Goal: Task Accomplishment & Management: Use online tool/utility

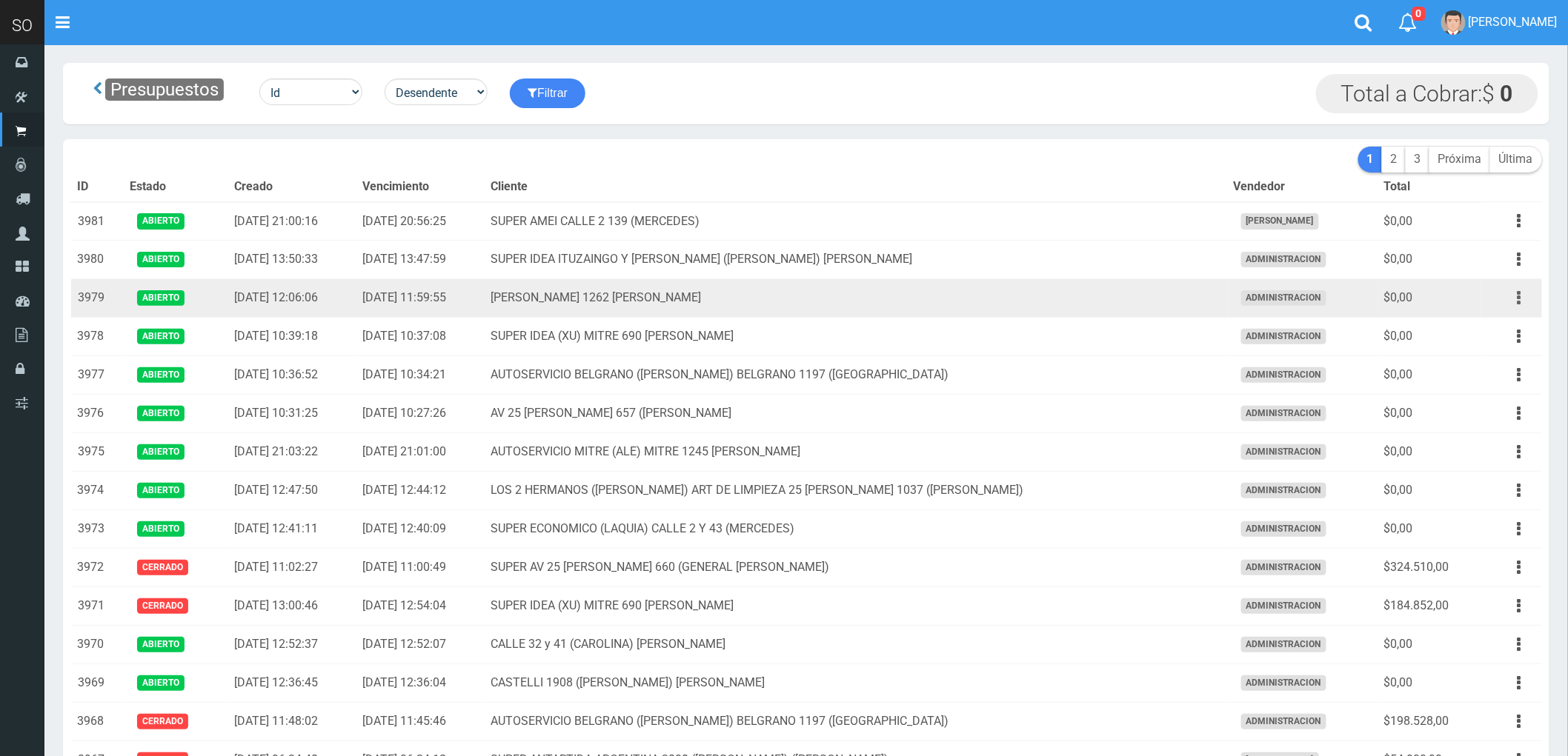
click at [1520, 300] on icon "button" at bounding box center [1519, 297] width 4 height 26
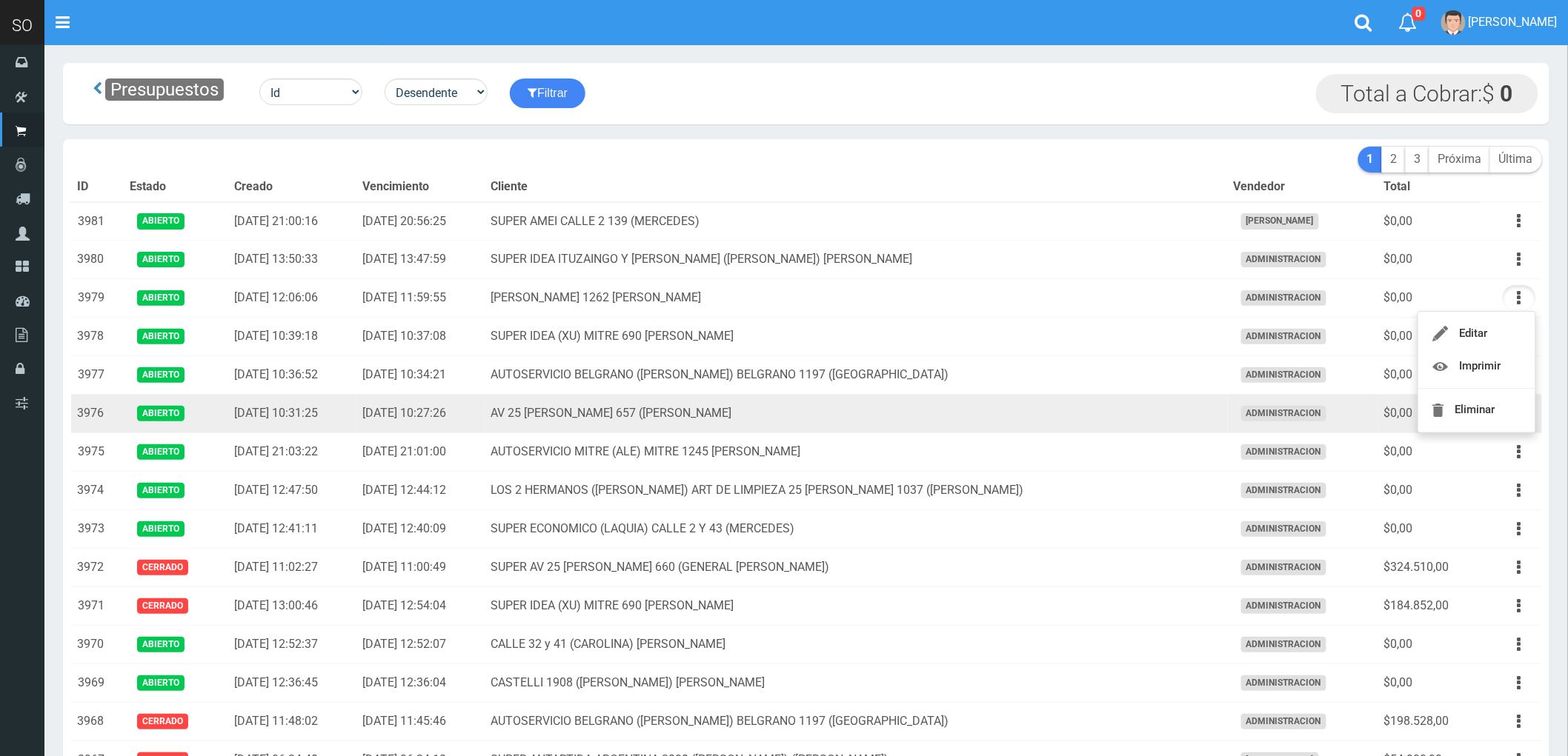
click at [1084, 408] on td "AV 25 DE MAYO 657 (MAXI) ESCOBAR" at bounding box center [856, 414] width 742 height 39
click at [1513, 409] on button "button" at bounding box center [1519, 413] width 34 height 26
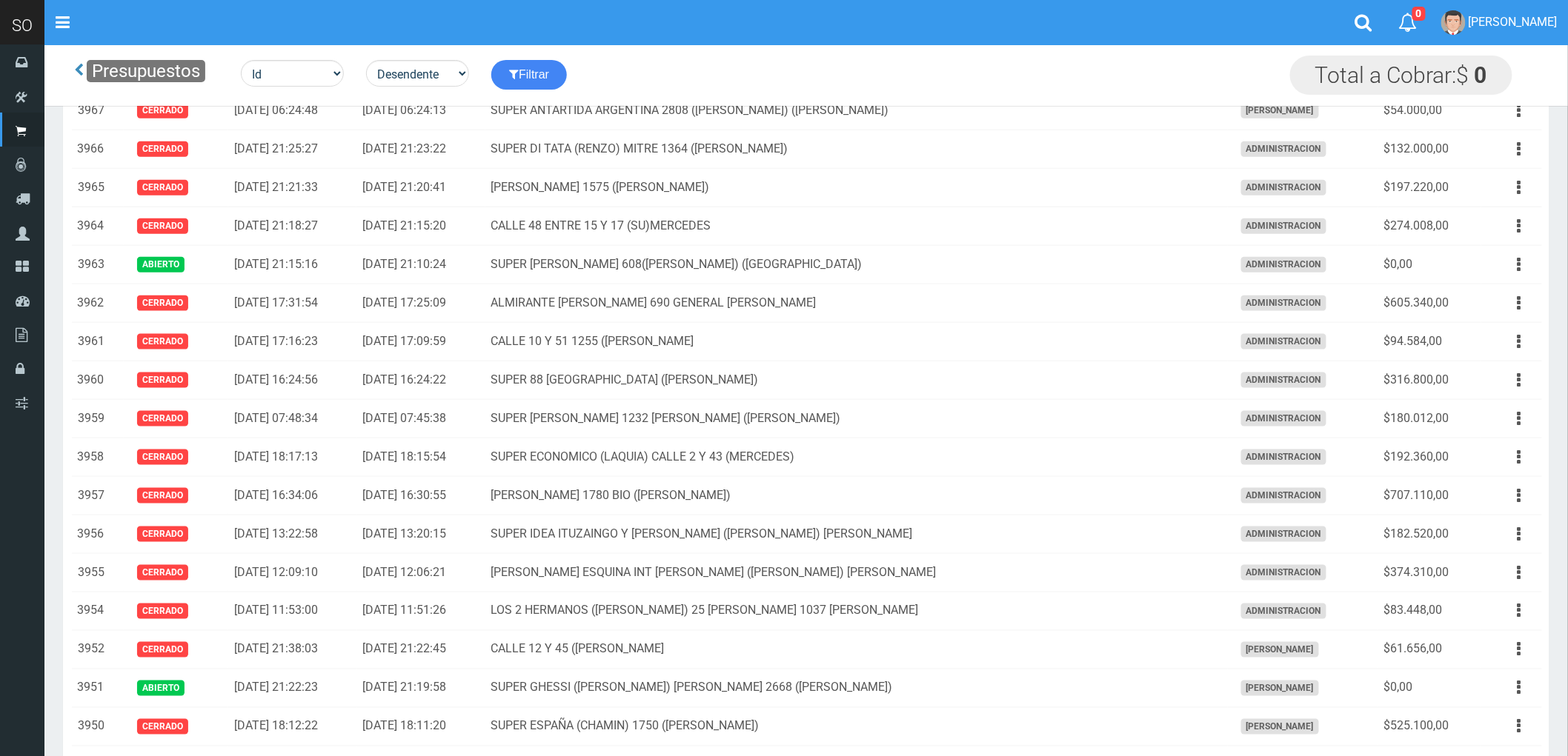
scroll to position [575, 0]
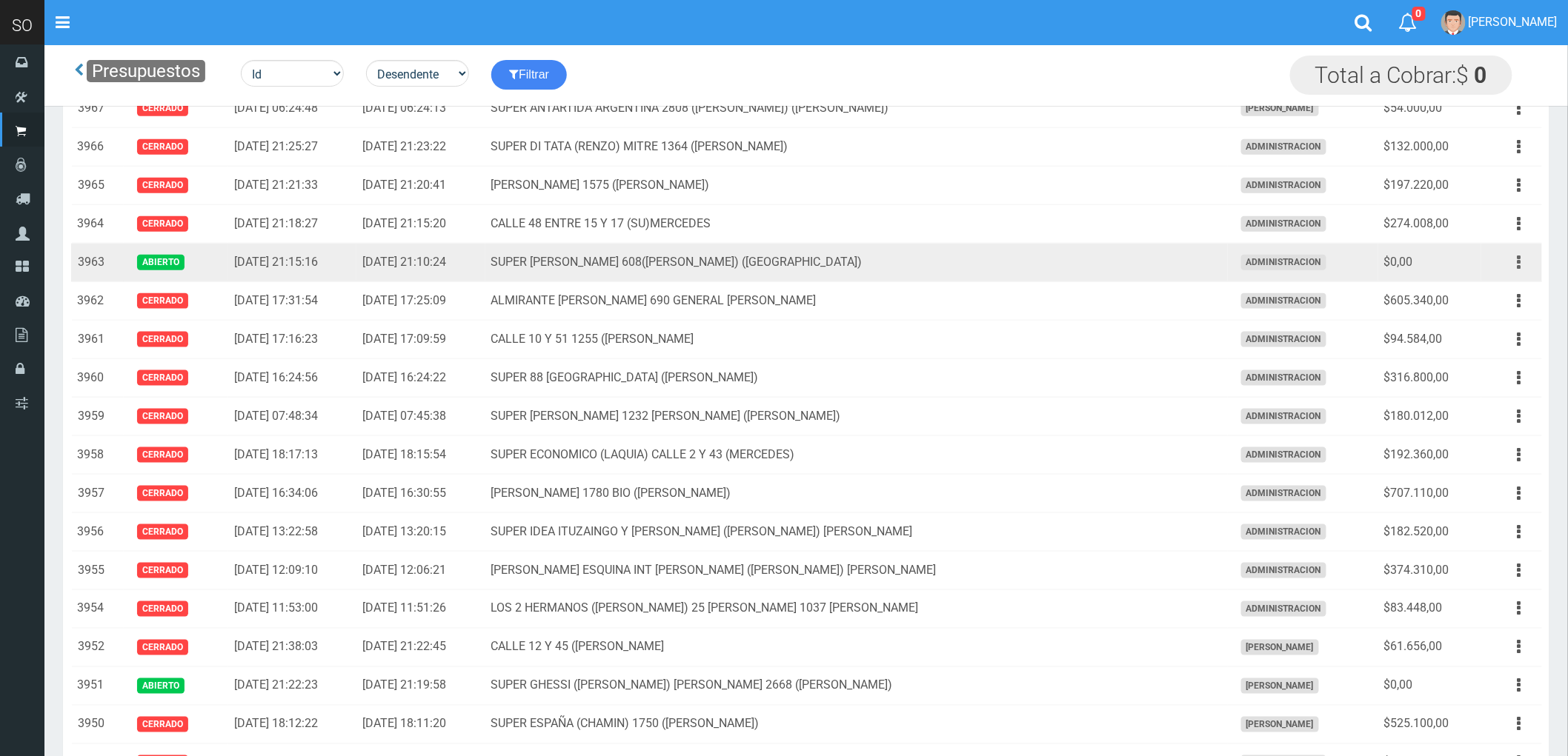
click at [1517, 265] on icon "button" at bounding box center [1519, 263] width 4 height 26
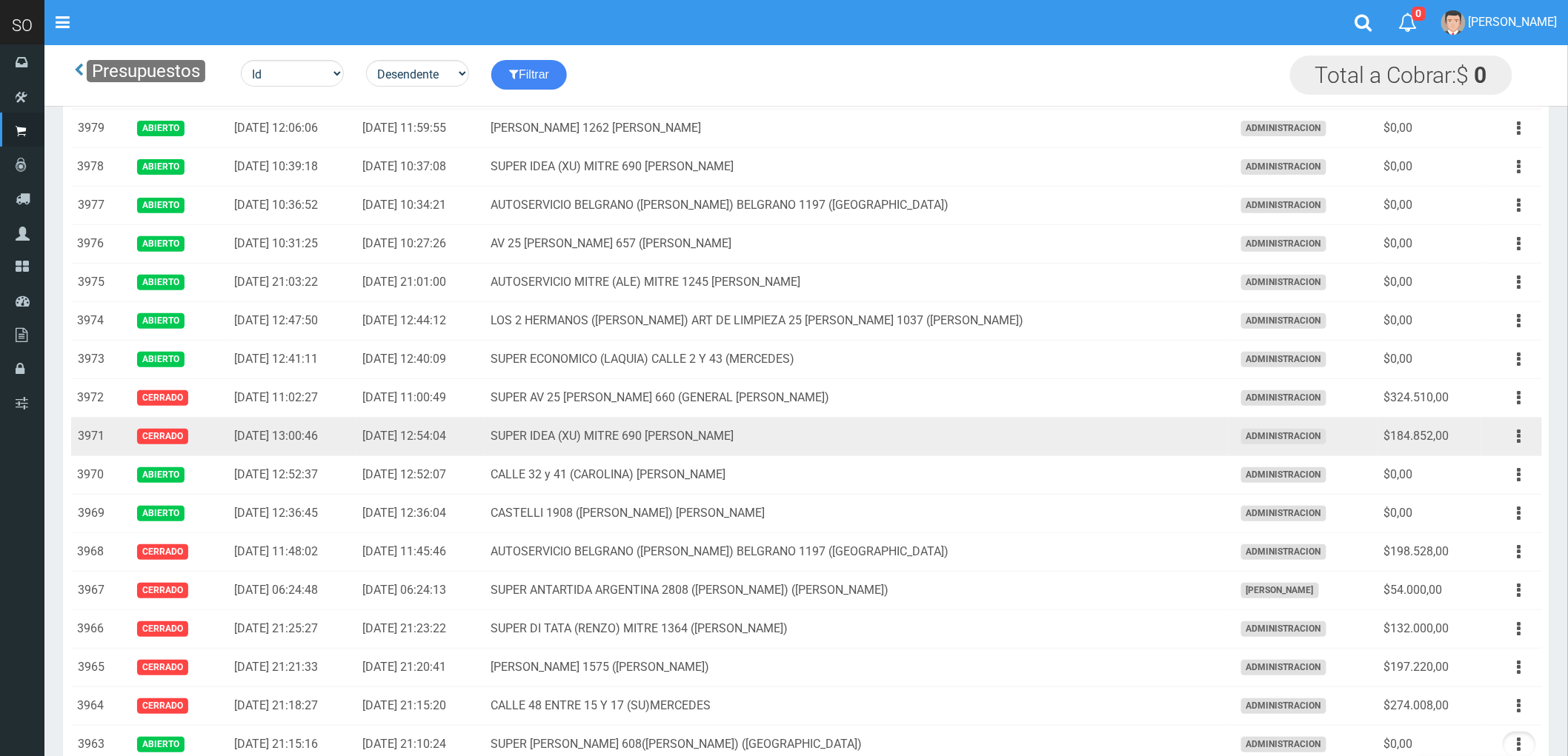
scroll to position [0, 0]
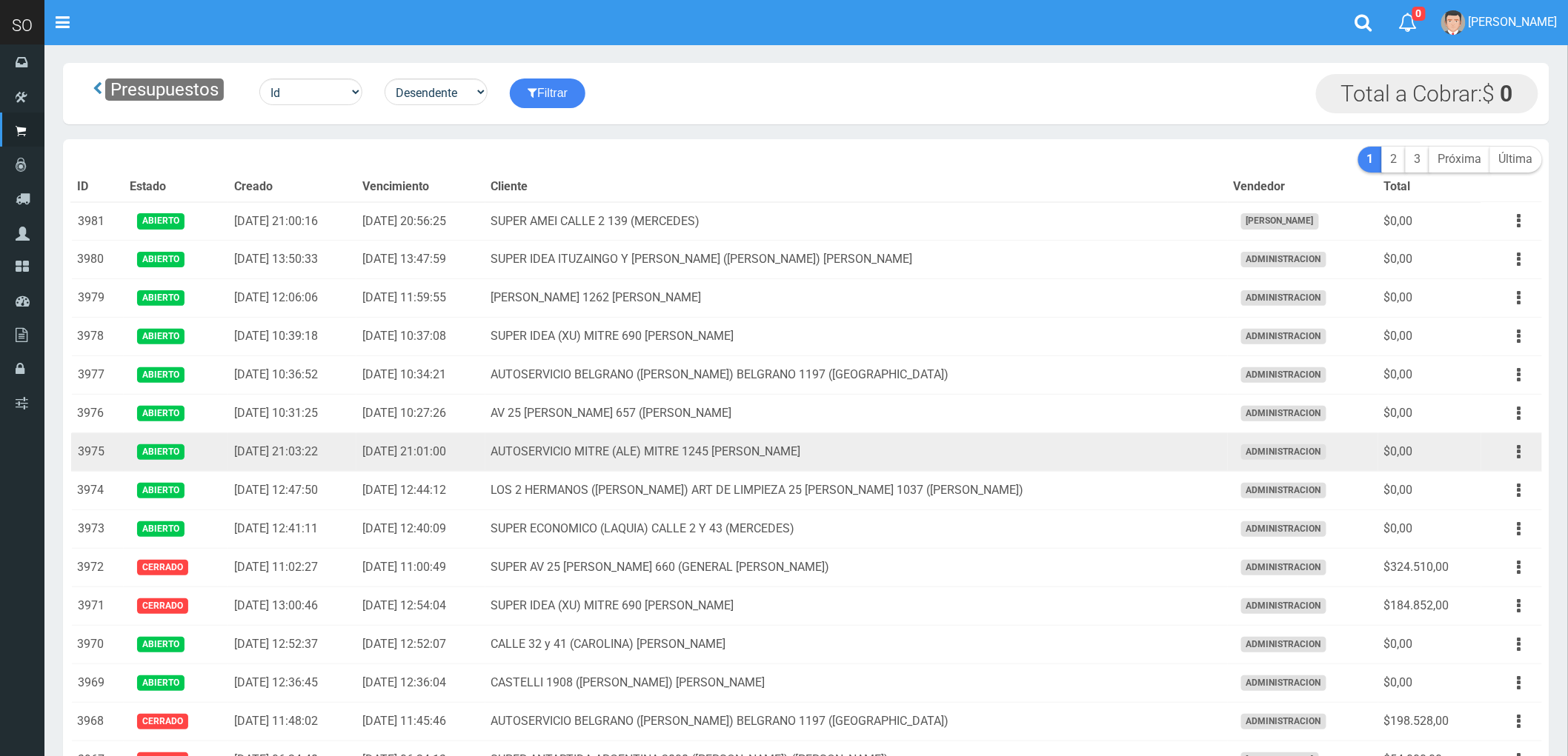
click at [1068, 463] on td "AUTOSERVICIO MITRE (ALE) MITRE 1245 LUJAN" at bounding box center [856, 453] width 742 height 39
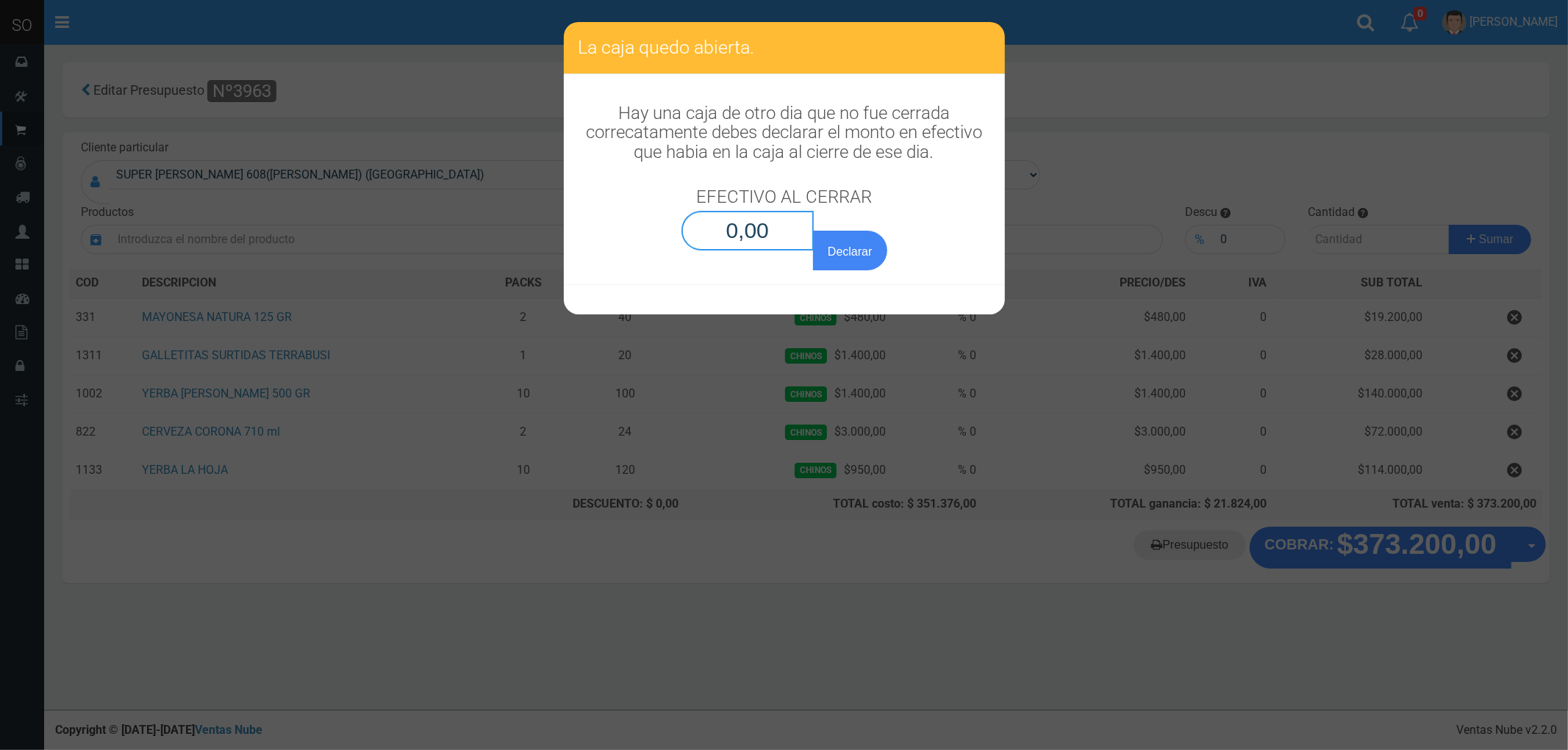
click at [774, 243] on input "0,00" at bounding box center [747, 230] width 133 height 39
type input "0,01"
click at [813, 231] on button "Declarar" at bounding box center [850, 250] width 74 height 39
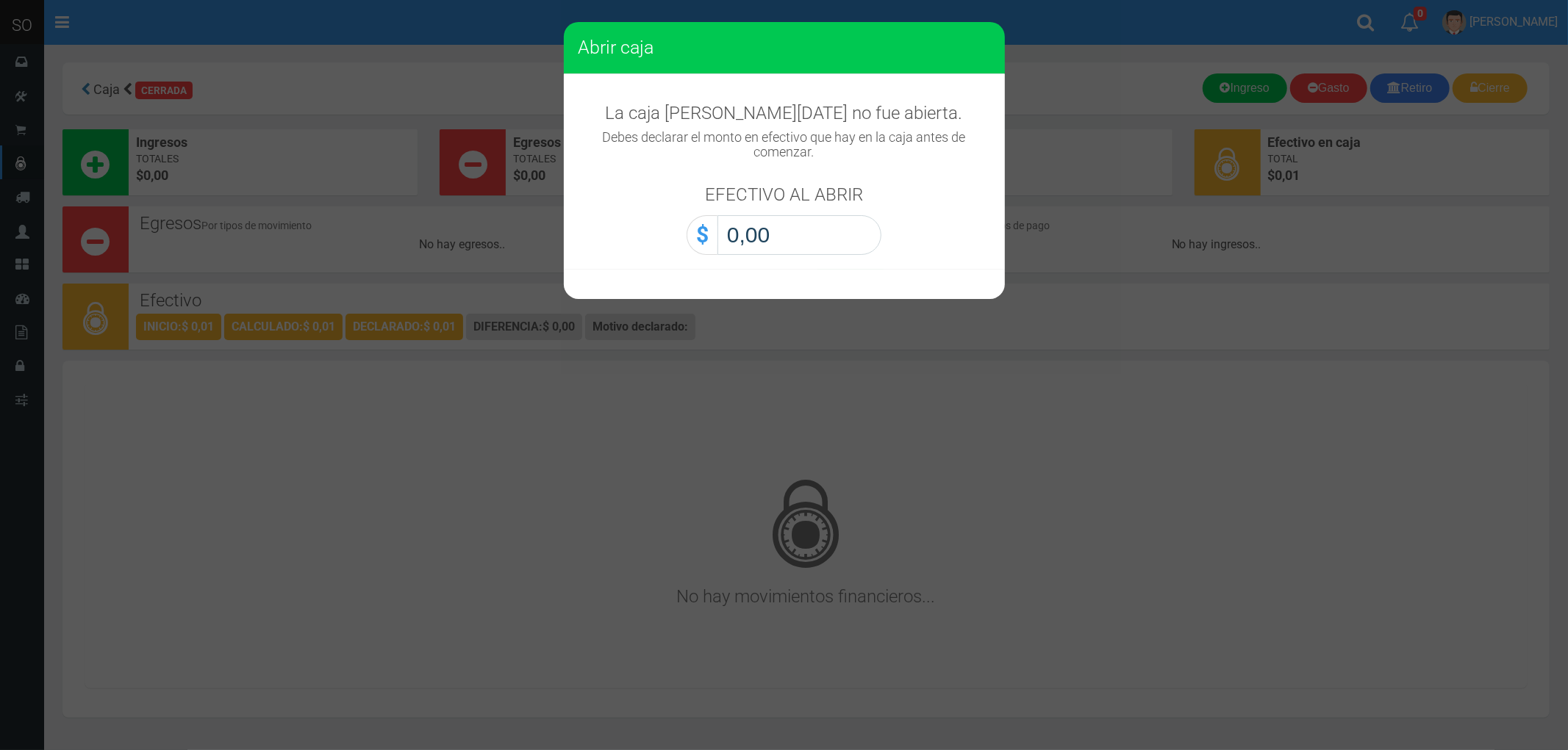
click at [786, 232] on input "0,00" at bounding box center [799, 235] width 164 height 39
type input "0,01"
click at [0, 0] on button "Abrir caja" at bounding box center [0, 0] width 0 height 0
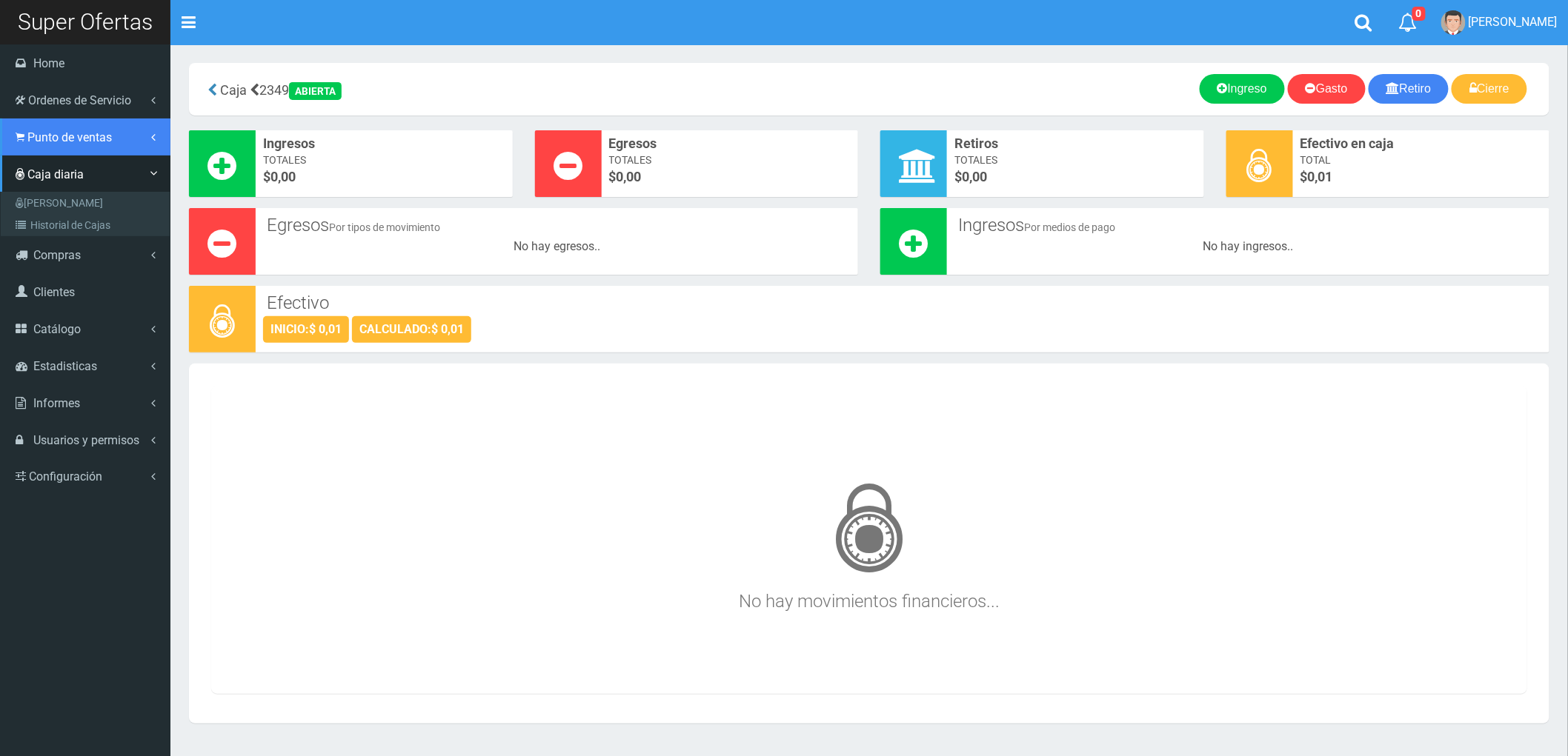
click at [72, 130] on span "Punto de ventas" at bounding box center [69, 137] width 84 height 14
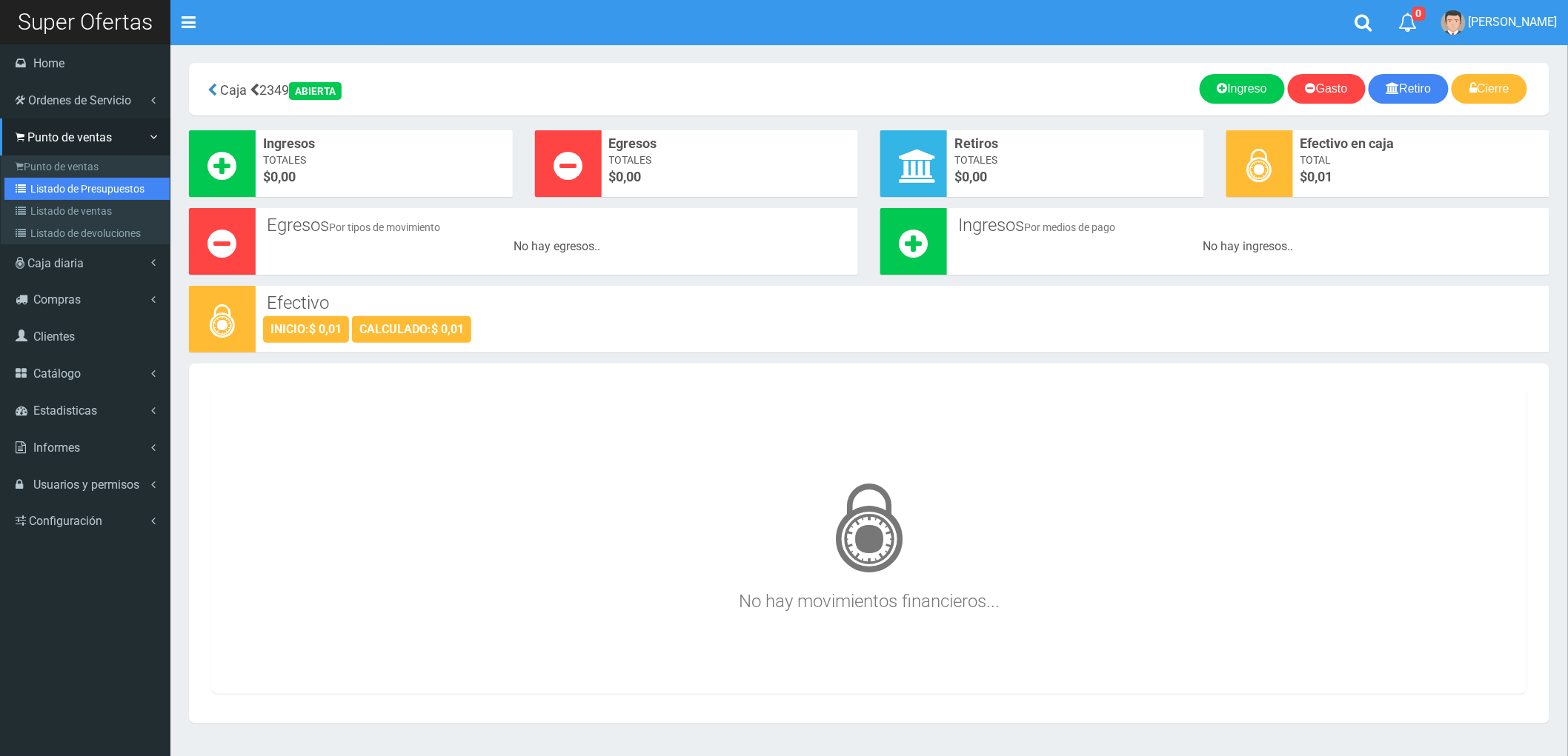
click at [87, 185] on link "Listado de Presupuestos" at bounding box center [87, 188] width 165 height 22
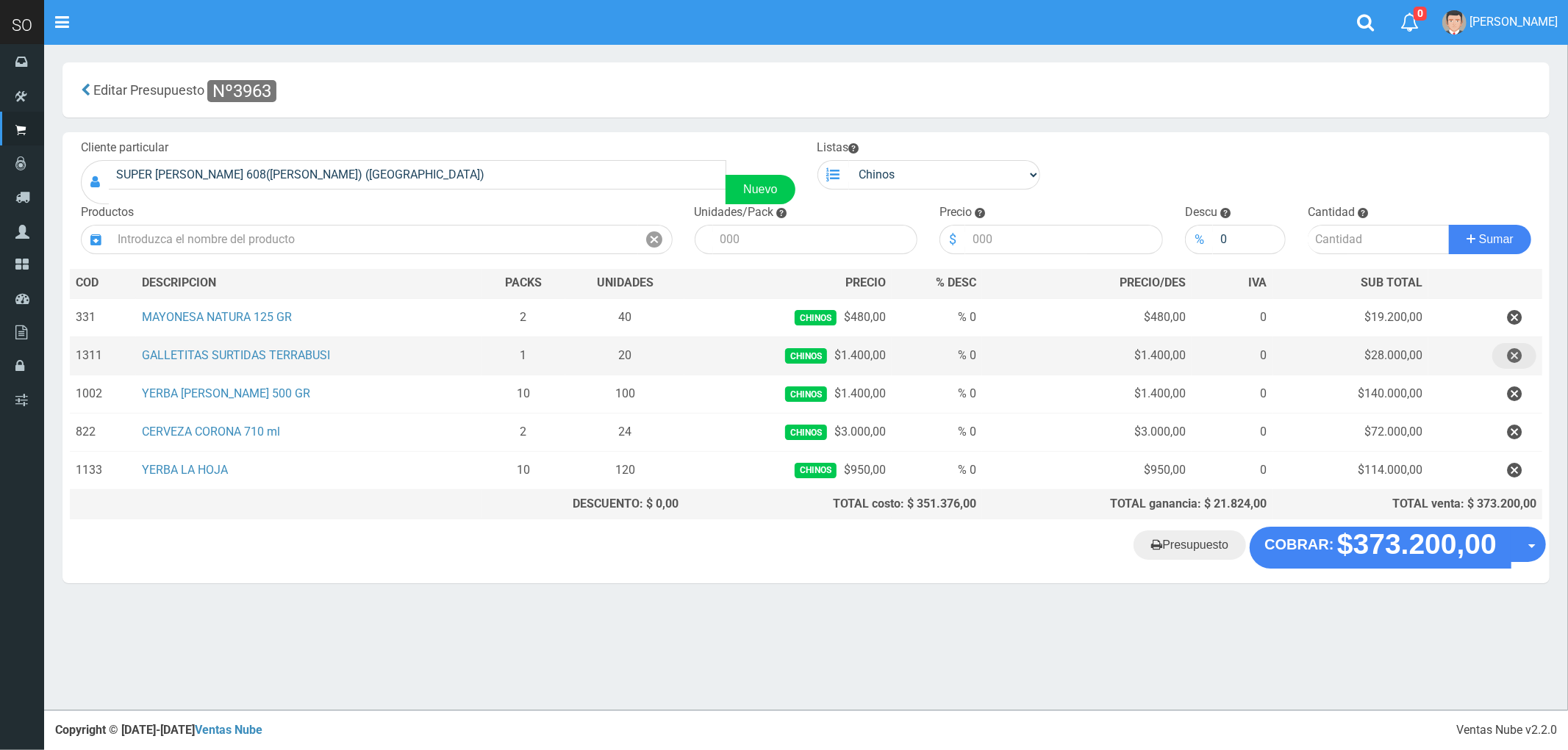
click at [1512, 355] on icon "button" at bounding box center [1513, 355] width 14 height 26
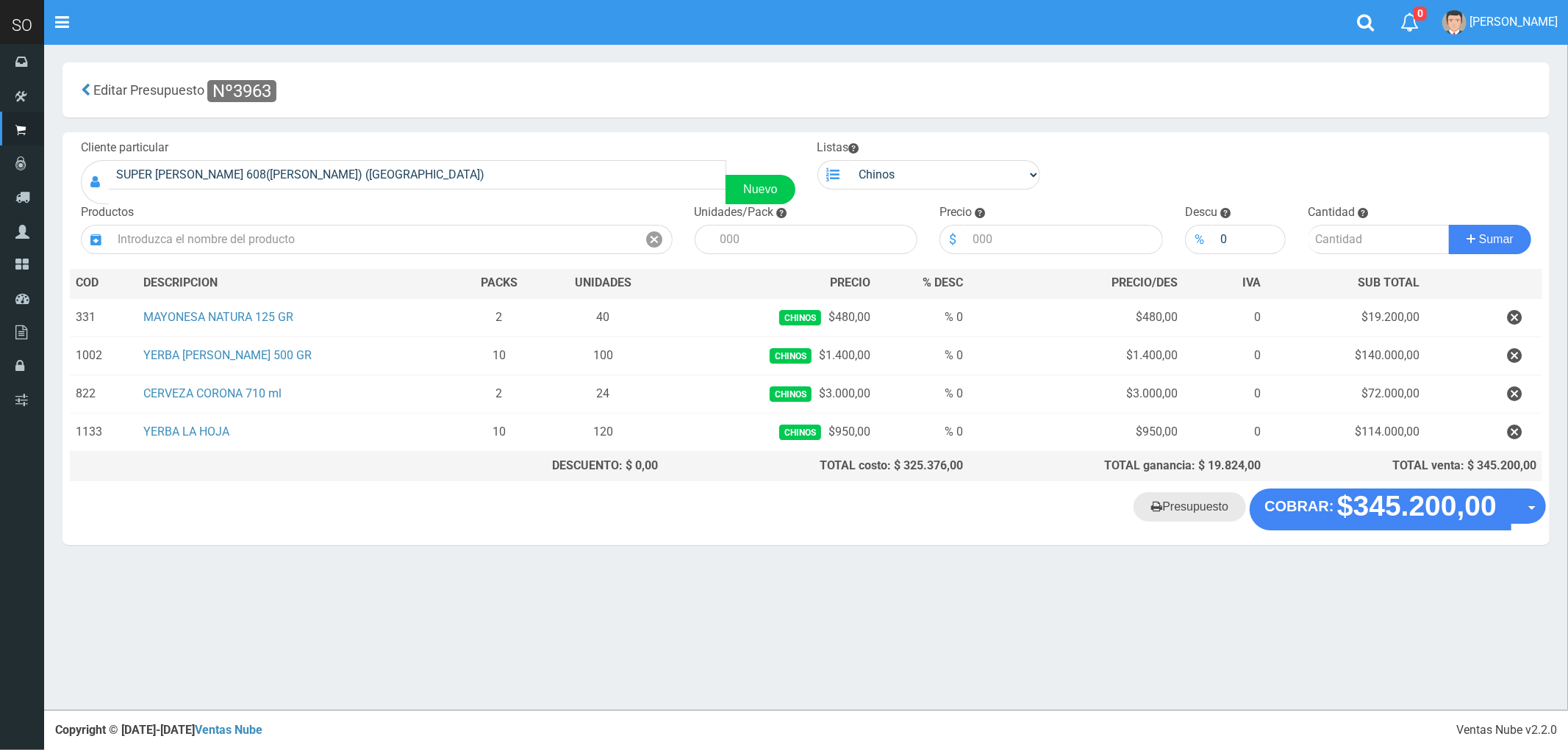
click at [1188, 509] on link "Presupuesto" at bounding box center [1189, 507] width 112 height 30
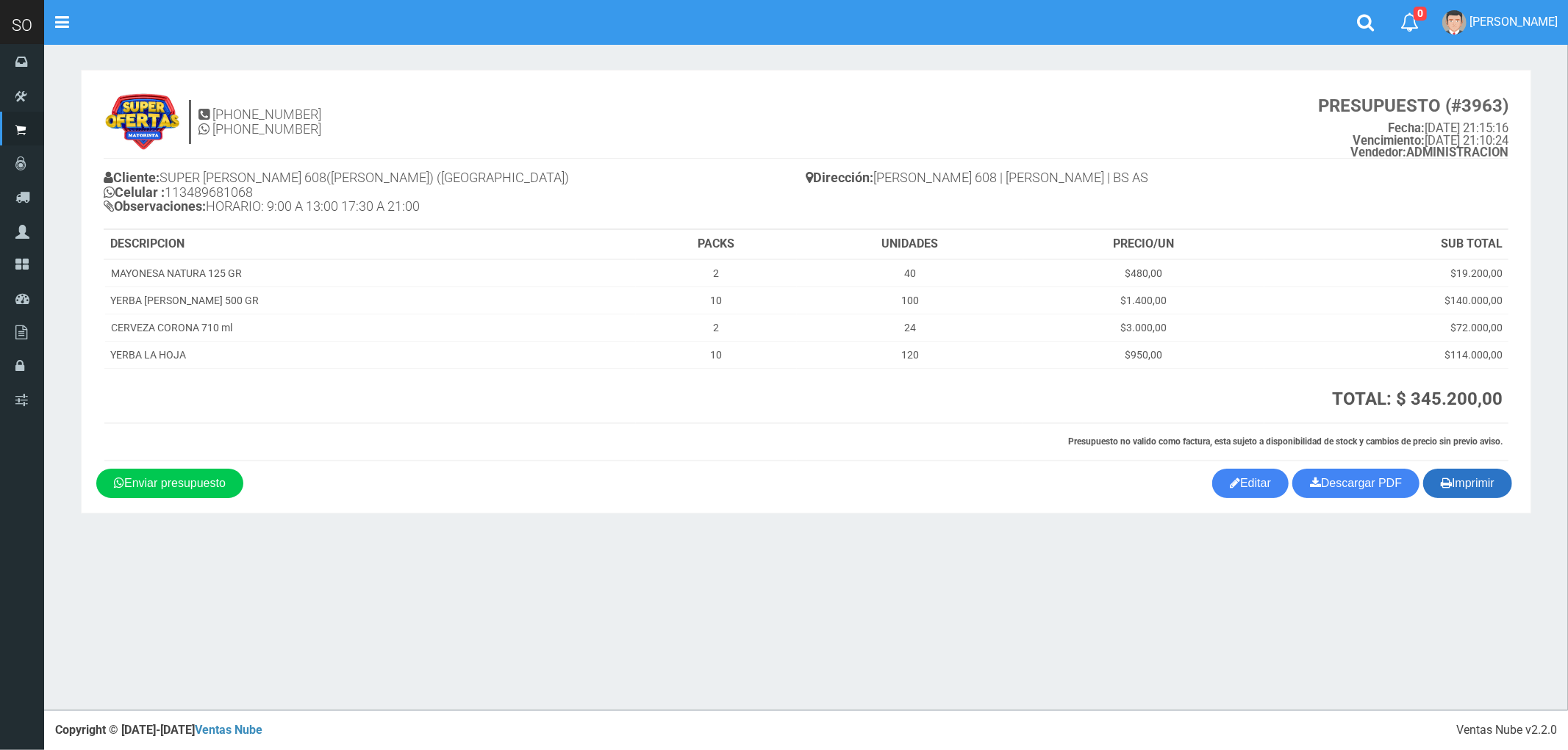
click at [1454, 482] on button "Imprimir" at bounding box center [1466, 484] width 89 height 30
